Goal: Information Seeking & Learning: Learn about a topic

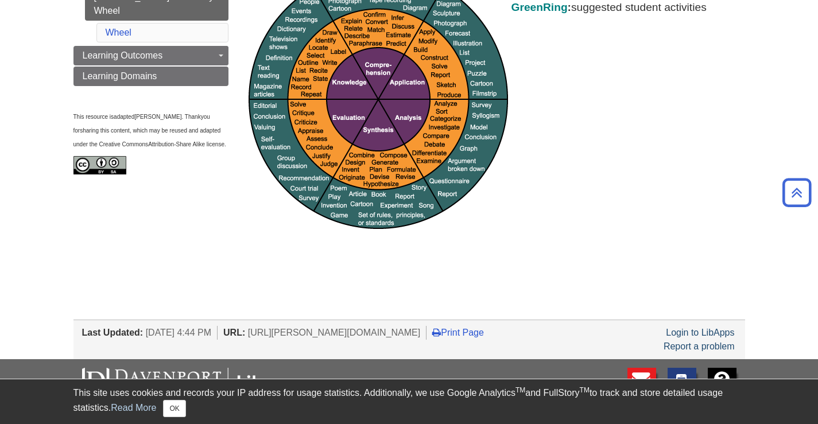
scroll to position [252, 0]
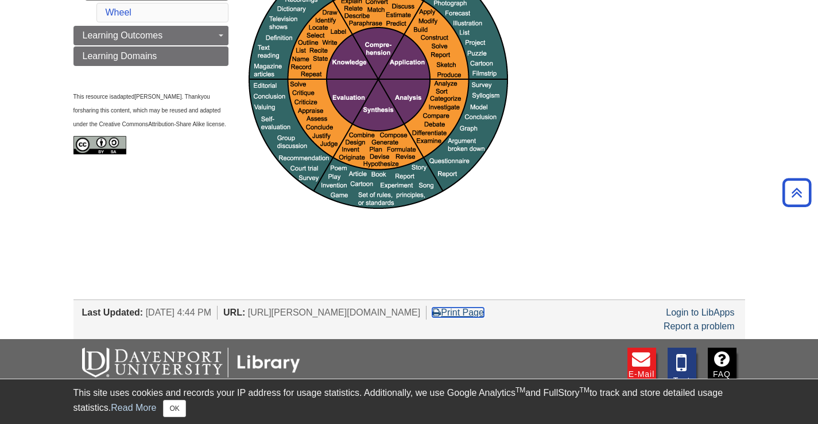
click at [484, 312] on link "Print Page" at bounding box center [458, 313] width 52 height 10
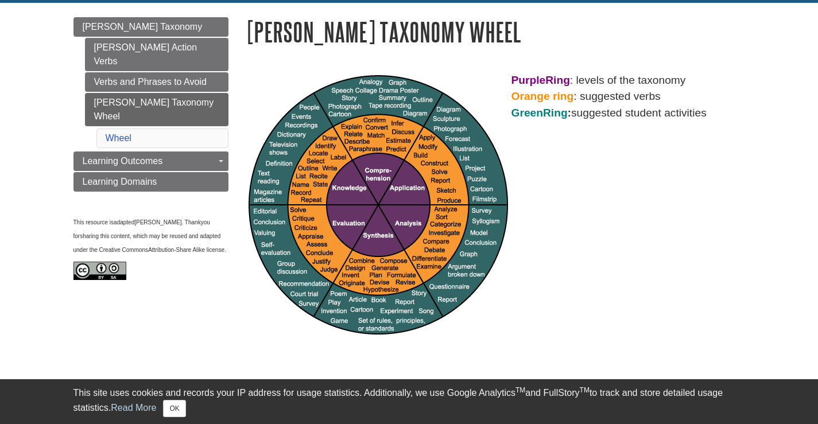
scroll to position [130, 0]
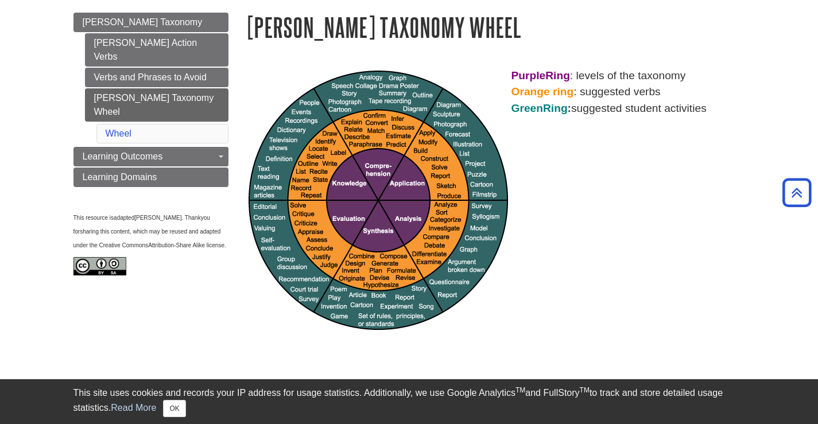
click at [512, 297] on div "Purple Ring : levels of the taxonomy Orange ring : suggested verbs Green Ring :…" at bounding box center [496, 201] width 500 height 266
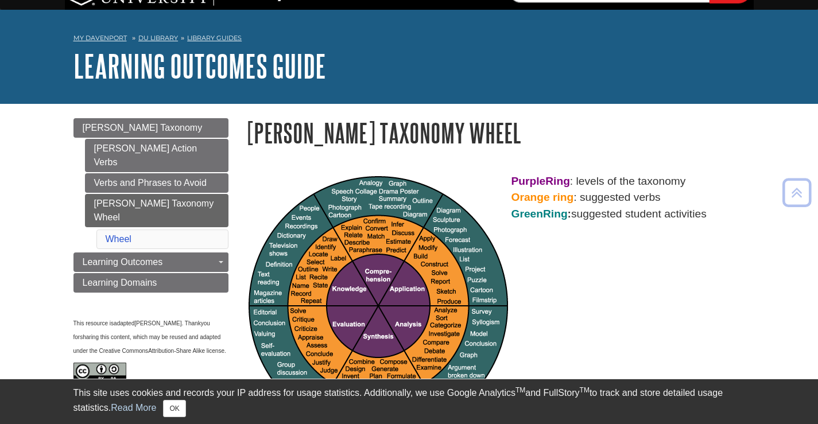
scroll to position [0, 0]
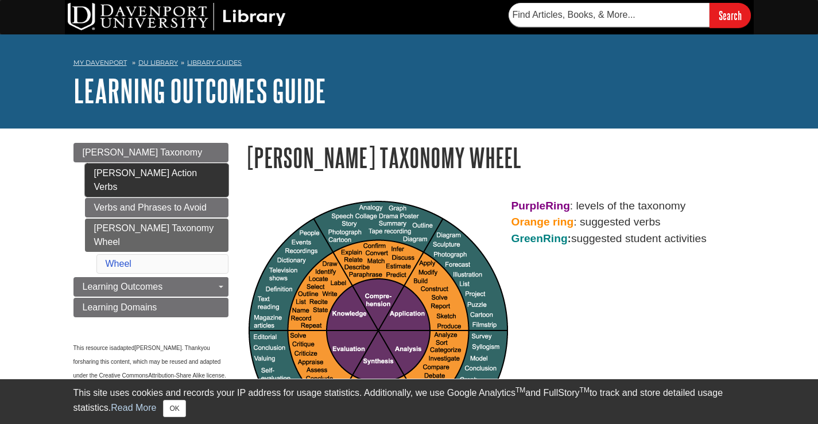
click at [168, 178] on link "[PERSON_NAME] Action Verbs" at bounding box center [157, 180] width 144 height 33
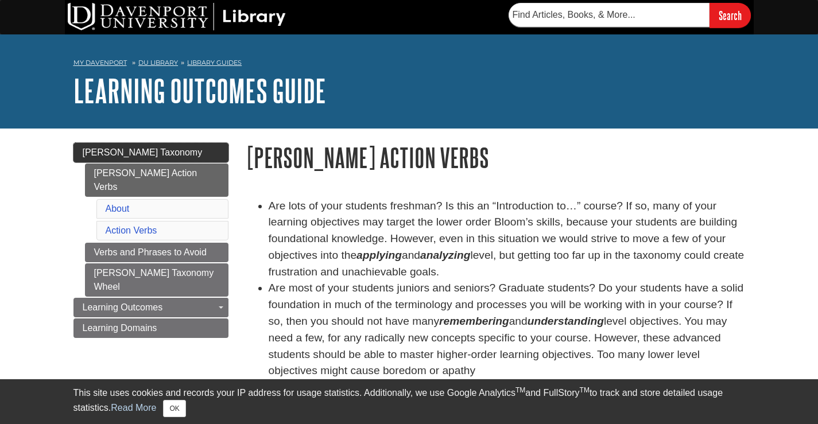
click at [153, 153] on span "[PERSON_NAME] Taxonomy" at bounding box center [143, 153] width 120 height 10
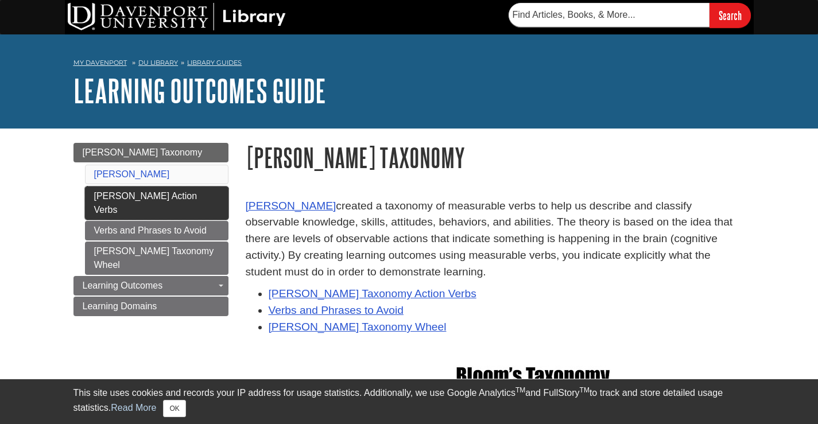
click at [150, 192] on link "[PERSON_NAME] Action Verbs" at bounding box center [157, 203] width 144 height 33
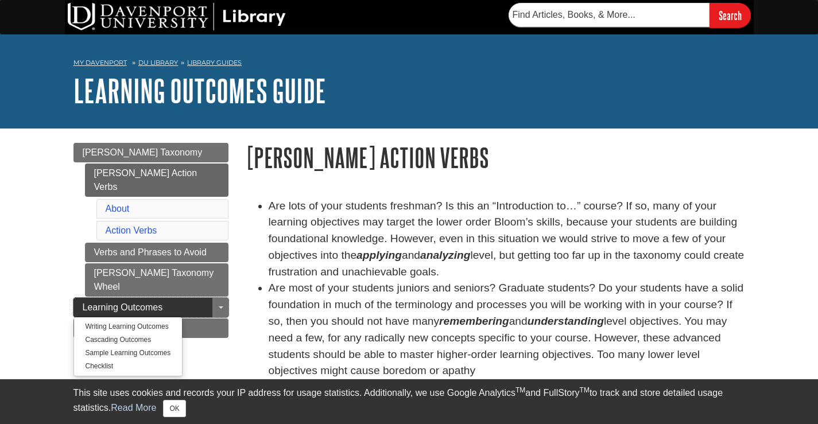
click at [89, 303] on span "Learning Outcomes" at bounding box center [123, 308] width 80 height 10
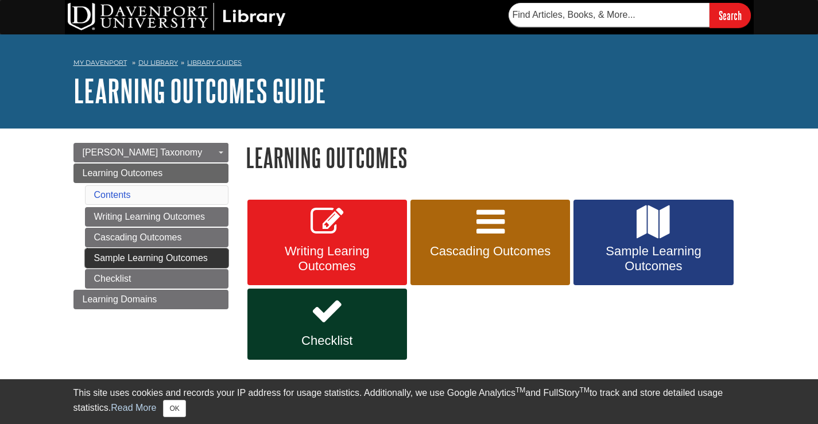
click at [95, 257] on link "Sample Learning Outcomes" at bounding box center [157, 259] width 144 height 20
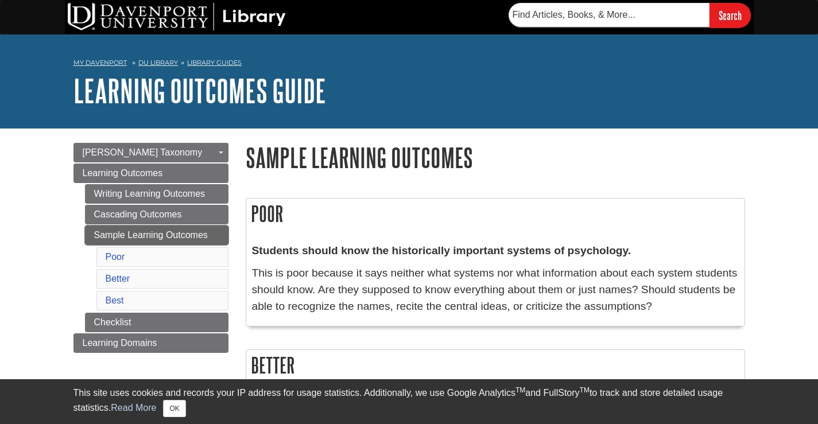
click at [113, 230] on link "Sample Learning Outcomes" at bounding box center [157, 236] width 144 height 20
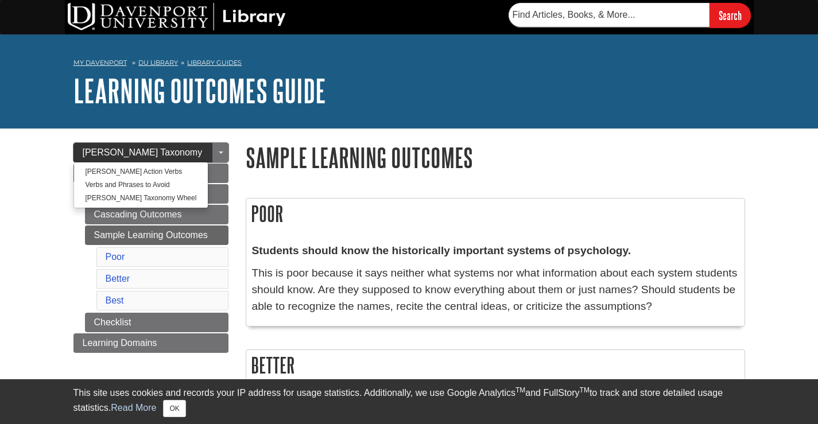
click at [129, 153] on span "[PERSON_NAME] Taxonomy" at bounding box center [143, 153] width 120 height 10
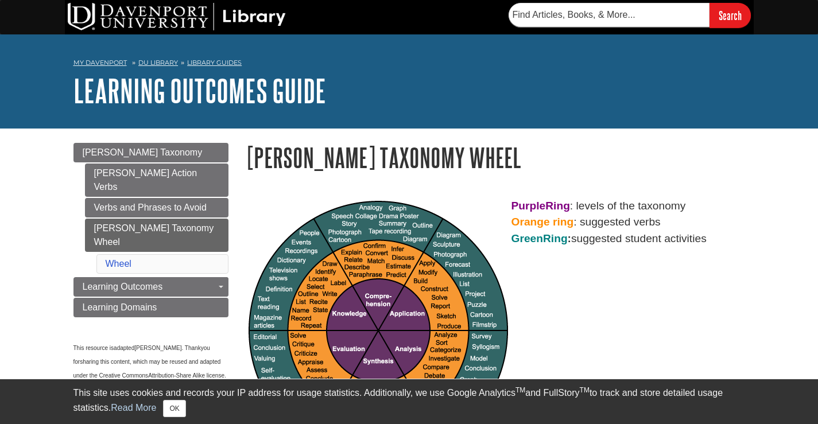
click at [549, 296] on div "Purple Ring : levels of the taxonomy Orange ring : suggested verbs Green Ring :…" at bounding box center [496, 331] width 500 height 266
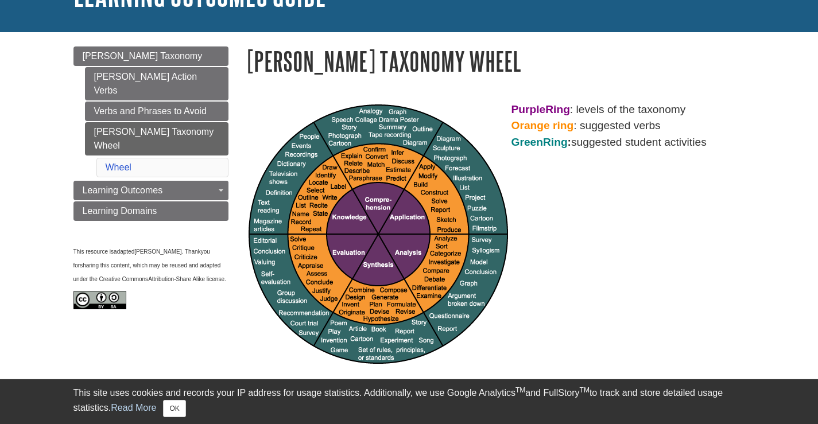
scroll to position [100, 0]
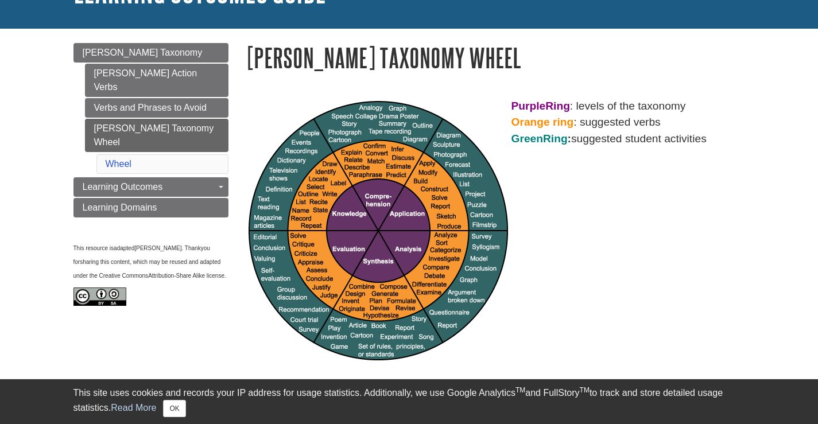
click at [579, 191] on div "Purple Ring : levels of the taxonomy Orange ring : suggested verbs Green Ring :…" at bounding box center [496, 231] width 500 height 266
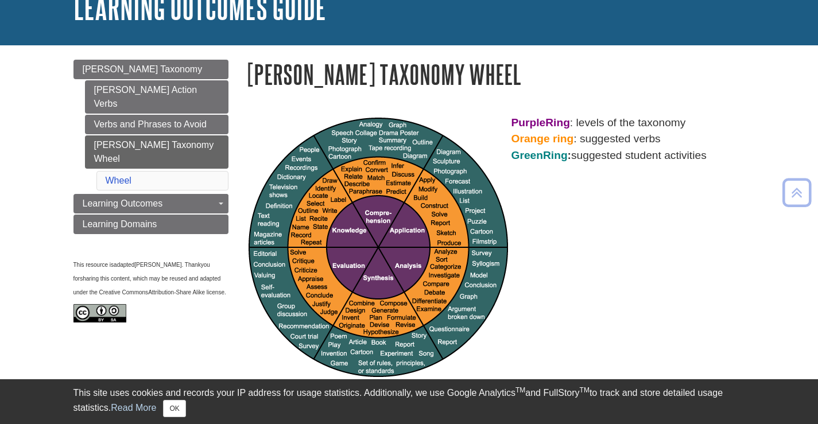
scroll to position [0, 0]
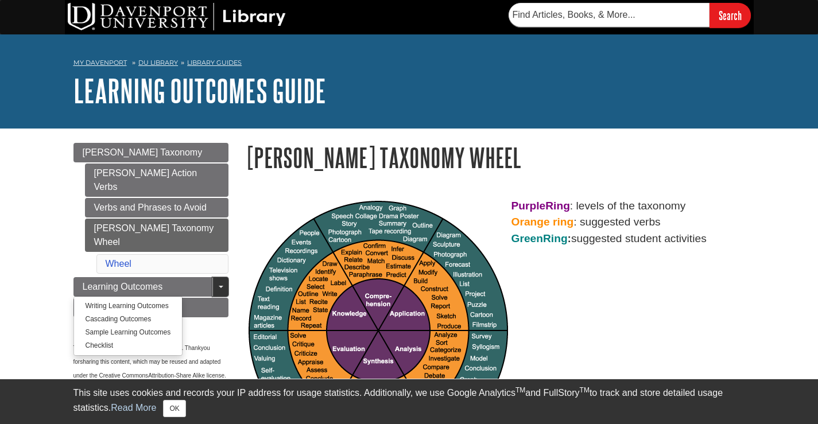
click at [219, 286] on span "Guide Page Menu" at bounding box center [221, 287] width 5 height 2
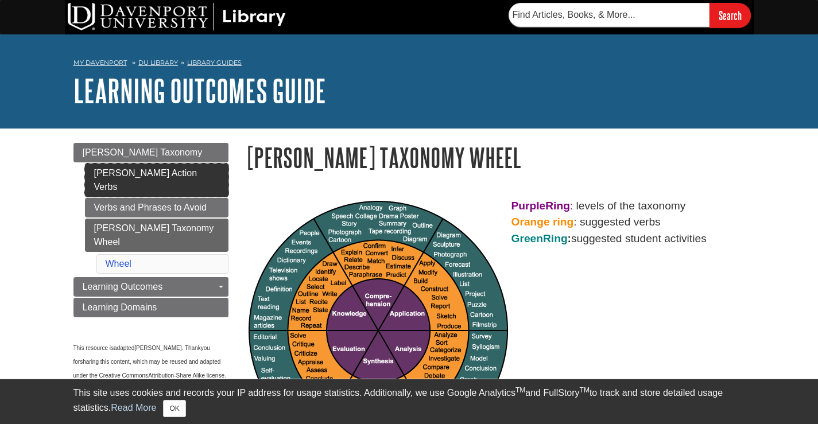
click at [145, 170] on link "[PERSON_NAME] Action Verbs" at bounding box center [157, 180] width 144 height 33
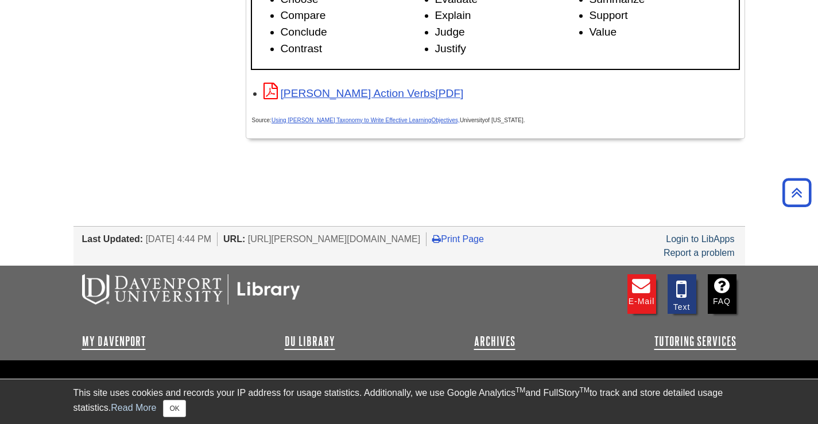
scroll to position [1987, 0]
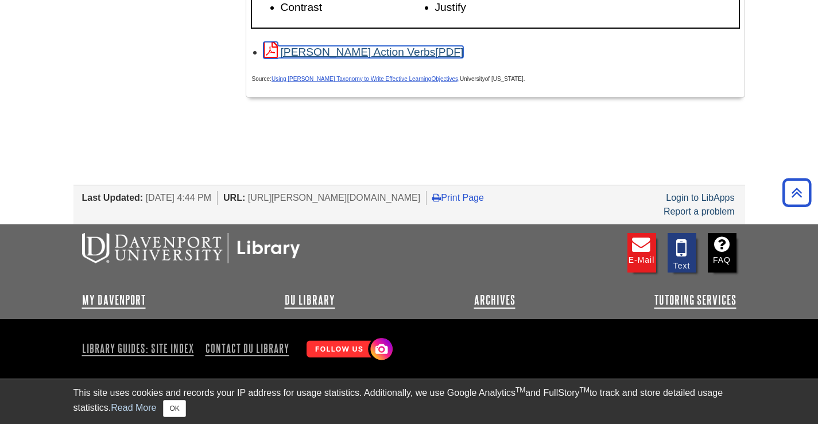
click at [375, 53] on link "[PERSON_NAME] Action Verbs" at bounding box center [364, 52] width 200 height 12
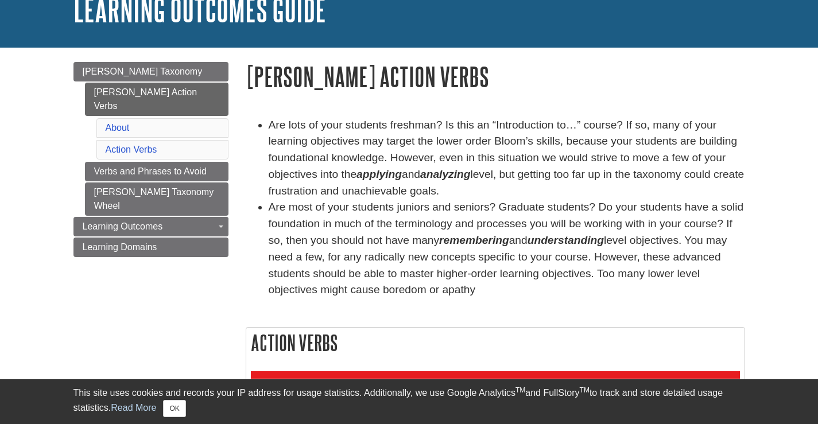
scroll to position [0, 0]
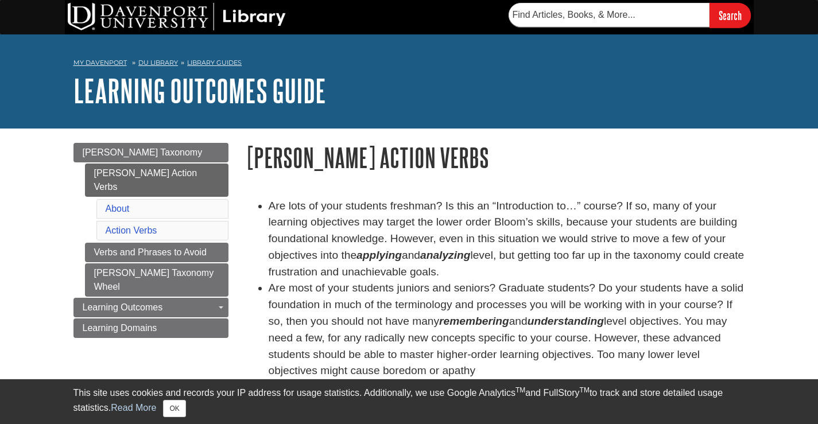
drag, startPoint x: 429, startPoint y: 264, endPoint x: 52, endPoint y: -12, distance: 467.6
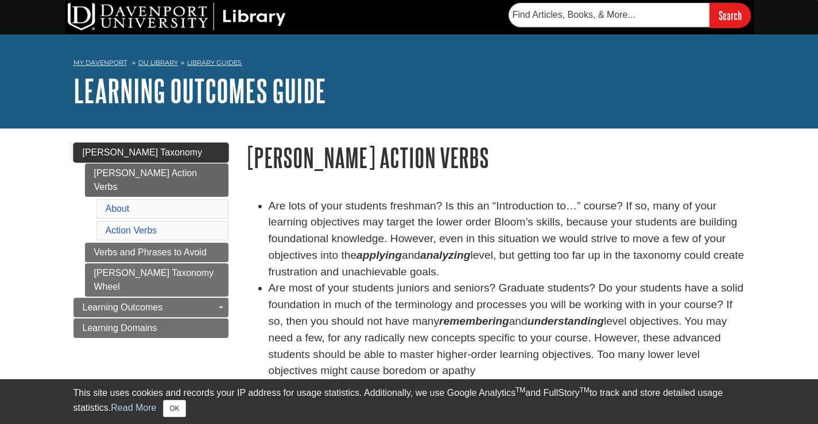
click at [121, 155] on span "[PERSON_NAME] Taxonomy" at bounding box center [143, 153] width 120 height 10
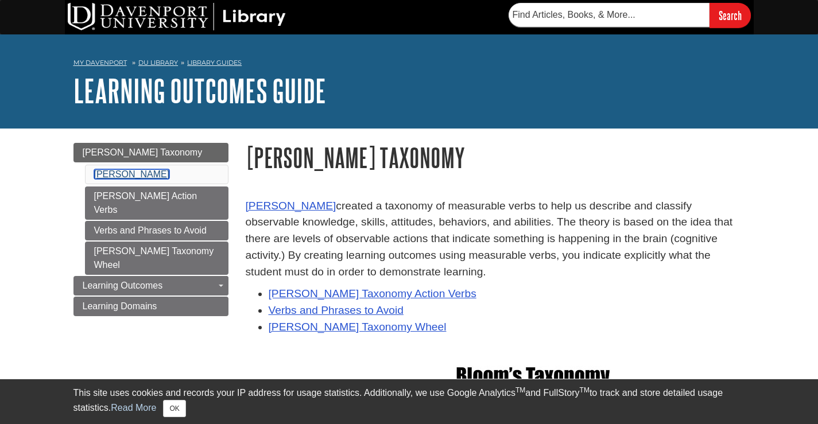
click at [115, 173] on link "Bloom's" at bounding box center [132, 174] width 76 height 10
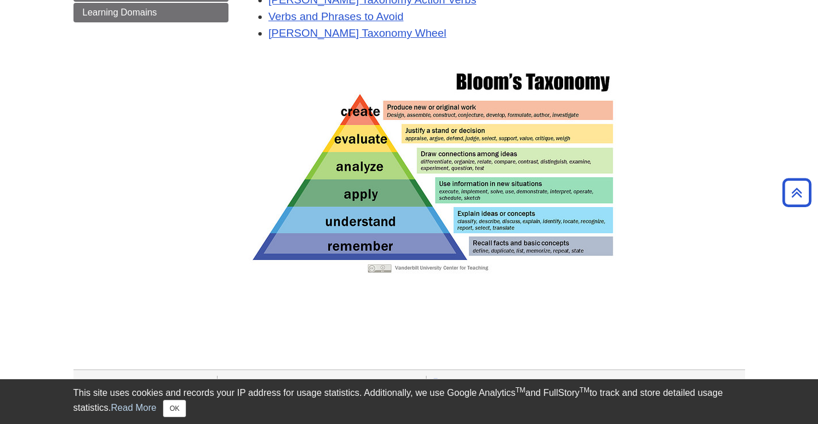
scroll to position [412, 0]
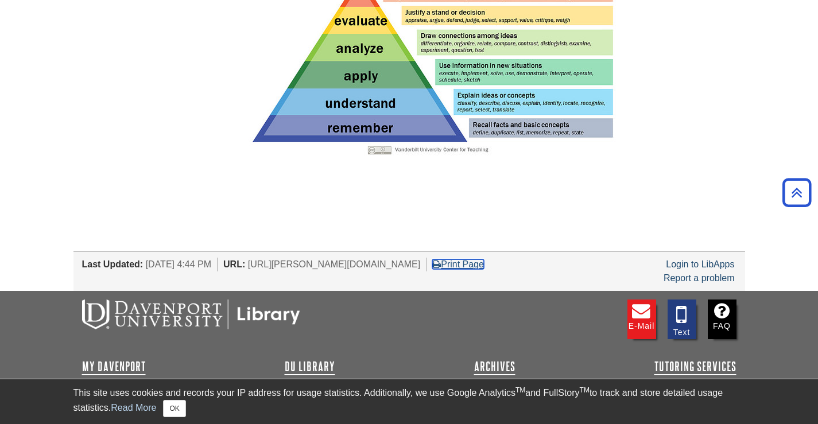
click at [484, 267] on link "Print Page" at bounding box center [458, 265] width 52 height 10
click at [555, 189] on body "Library Chat This site uses cookies and records your IP address for usage stati…" at bounding box center [409, 39] width 818 height 903
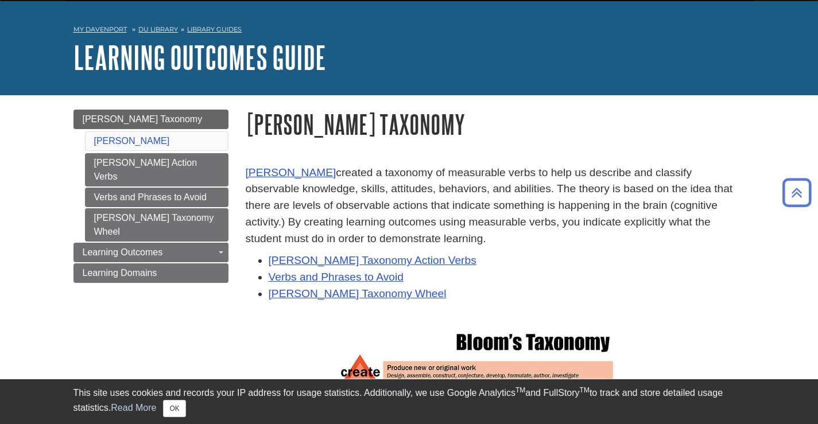
scroll to position [26, 0]
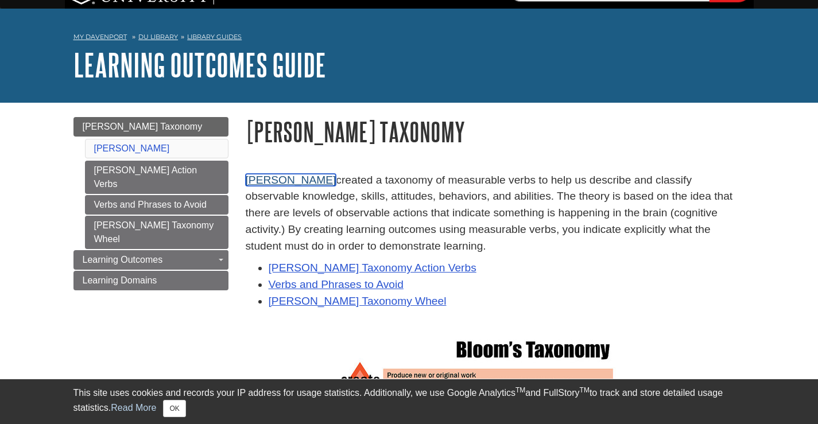
click at [288, 178] on link "Benjamin Bloom" at bounding box center [291, 180] width 91 height 12
